Goal: Information Seeking & Learning: Learn about a topic

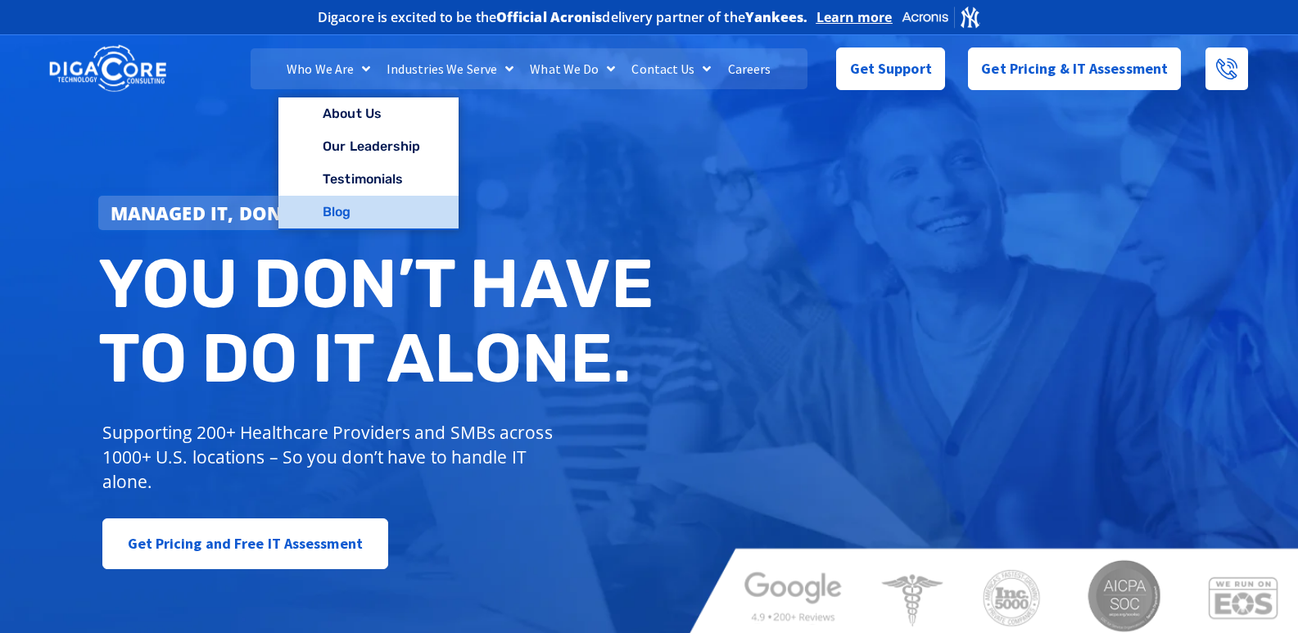
click at [349, 200] on link "Blog" at bounding box center [367, 212] width 179 height 33
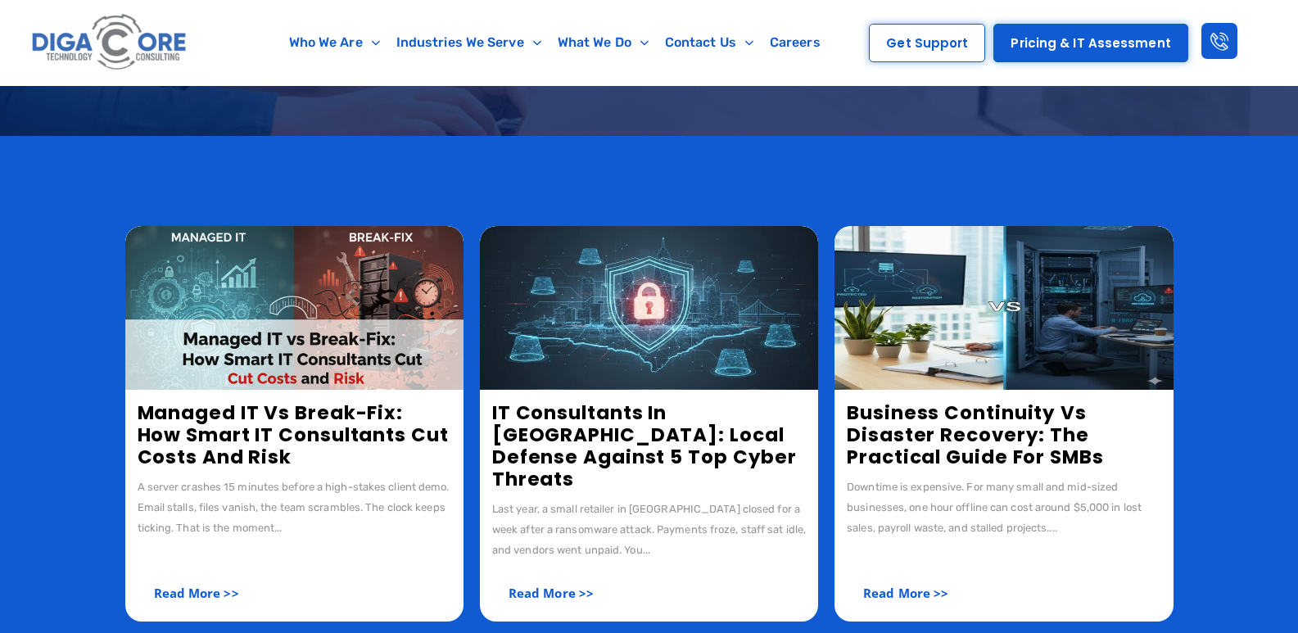
scroll to position [246, 0]
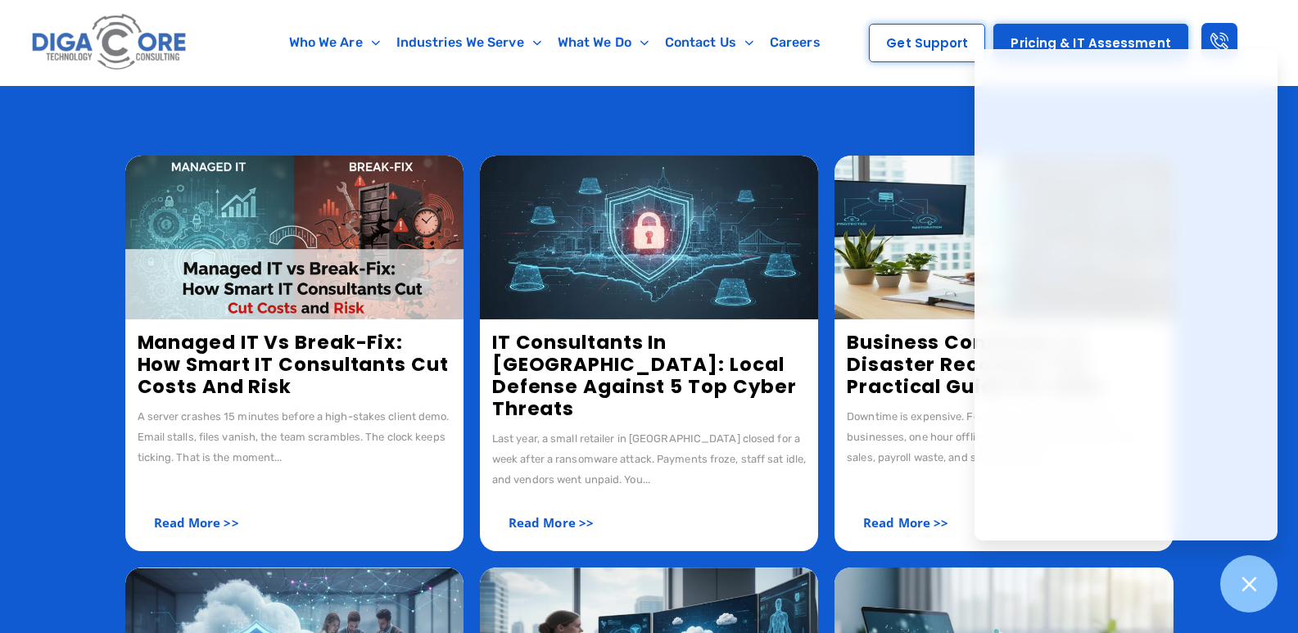
click at [253, 354] on link "Managed IT vs Break-Fix: How Smart IT Consultants Cut Costs and Risk" at bounding box center [293, 364] width 311 height 70
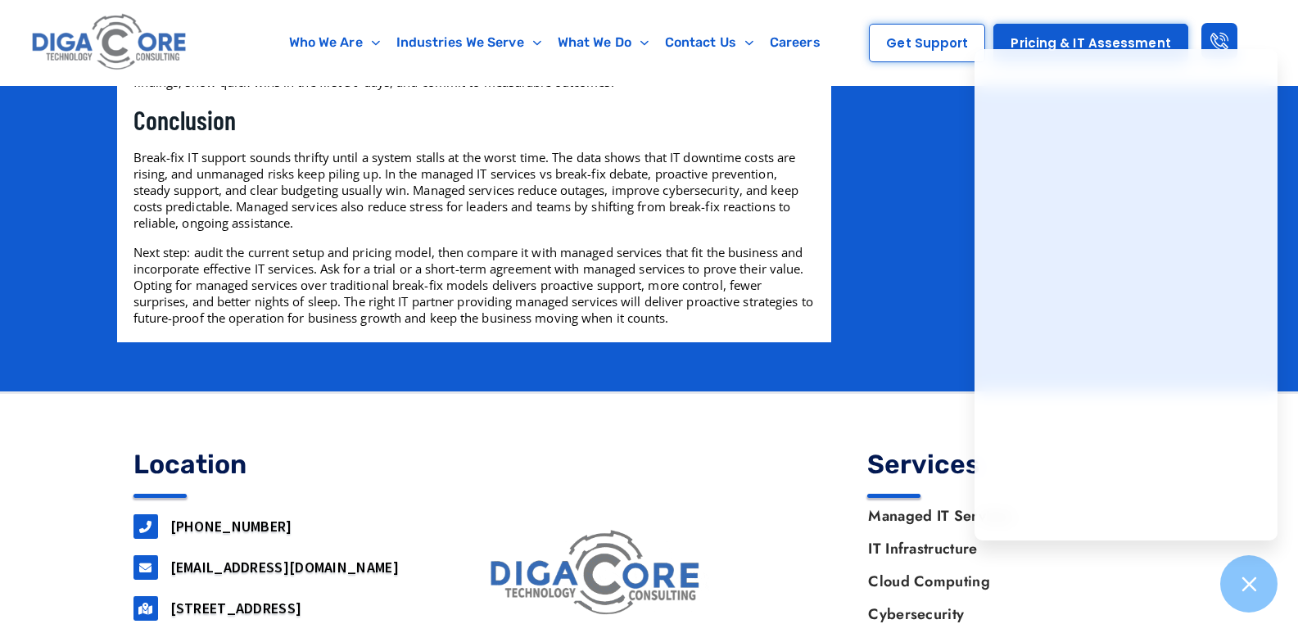
scroll to position [3654, 0]
